Goal: Obtain resource: Obtain resource

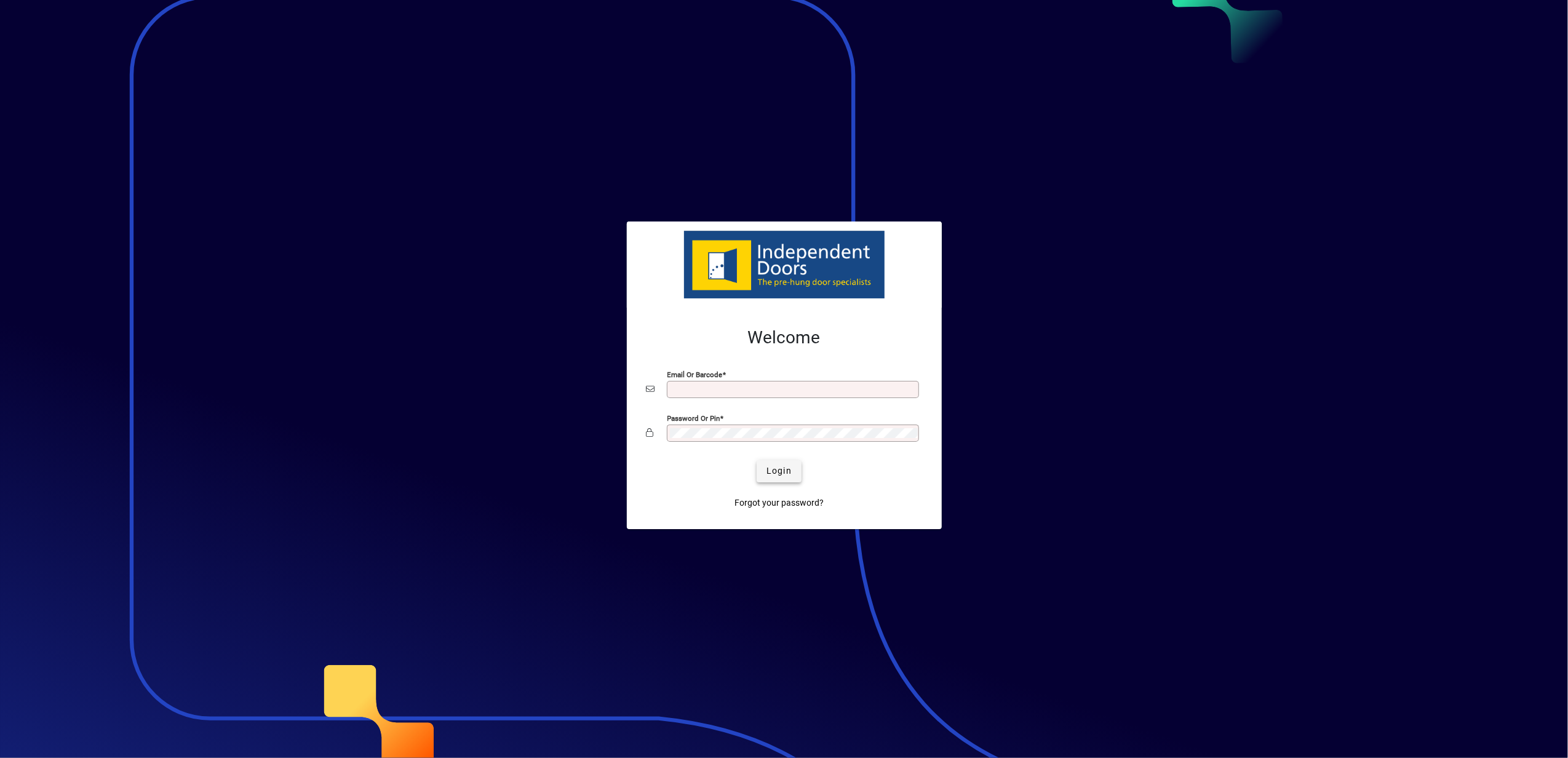
type input "**********"
click at [769, 465] on span "Login" at bounding box center [779, 471] width 26 height 13
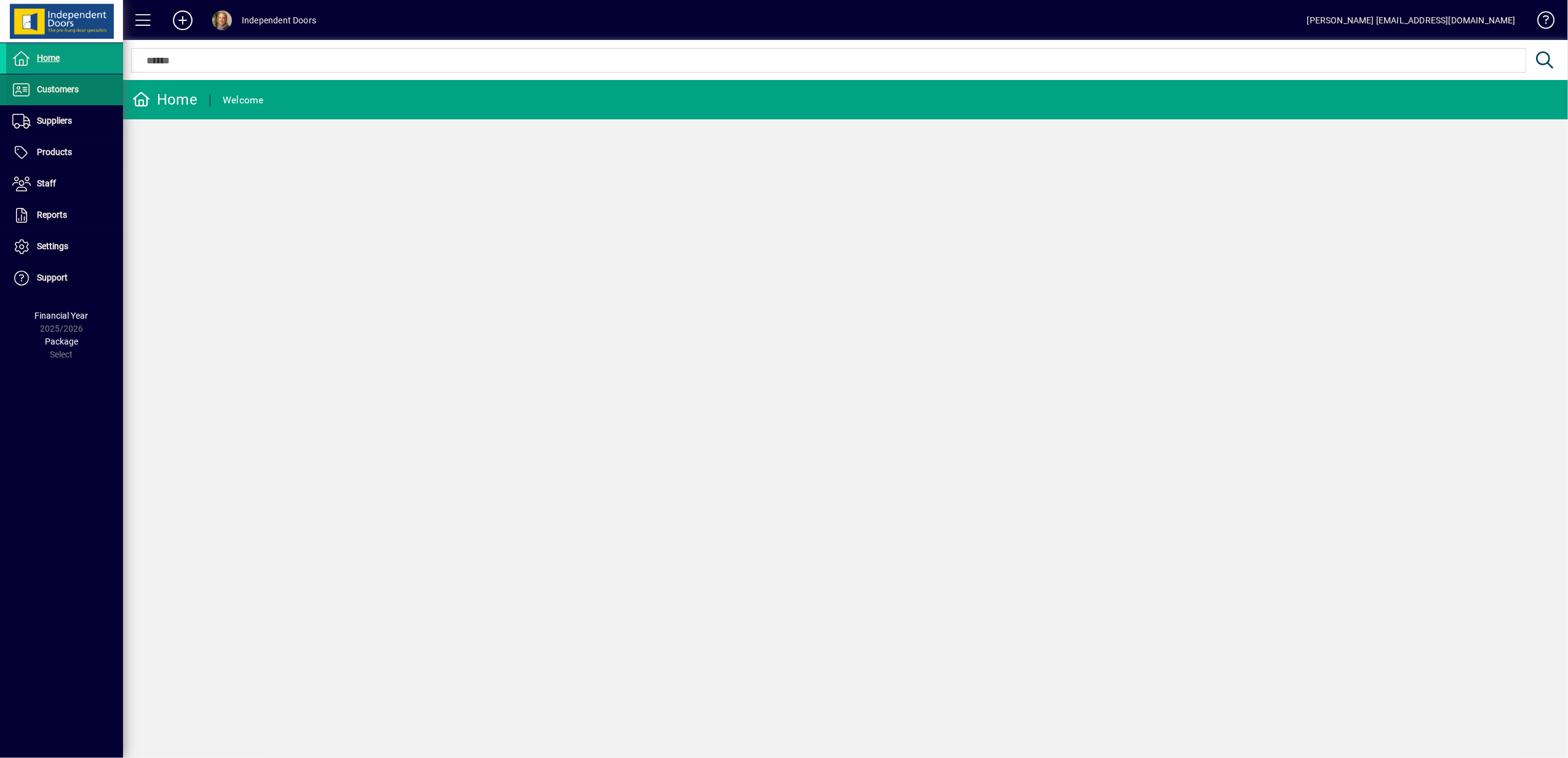
click at [33, 85] on span "Customers" at bounding box center [42, 90] width 73 height 15
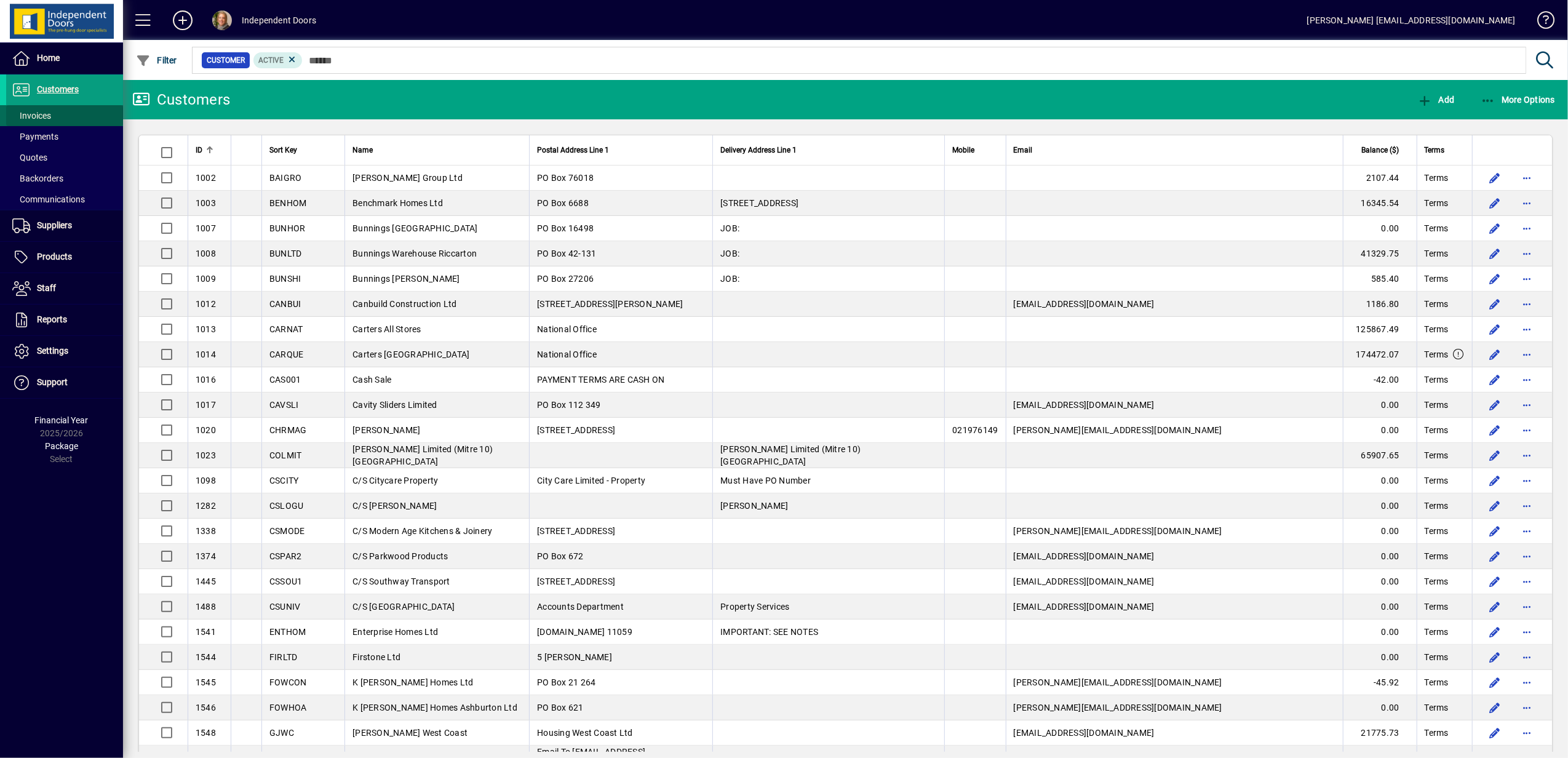
click at [37, 113] on span "Invoices" at bounding box center [31, 115] width 39 height 9
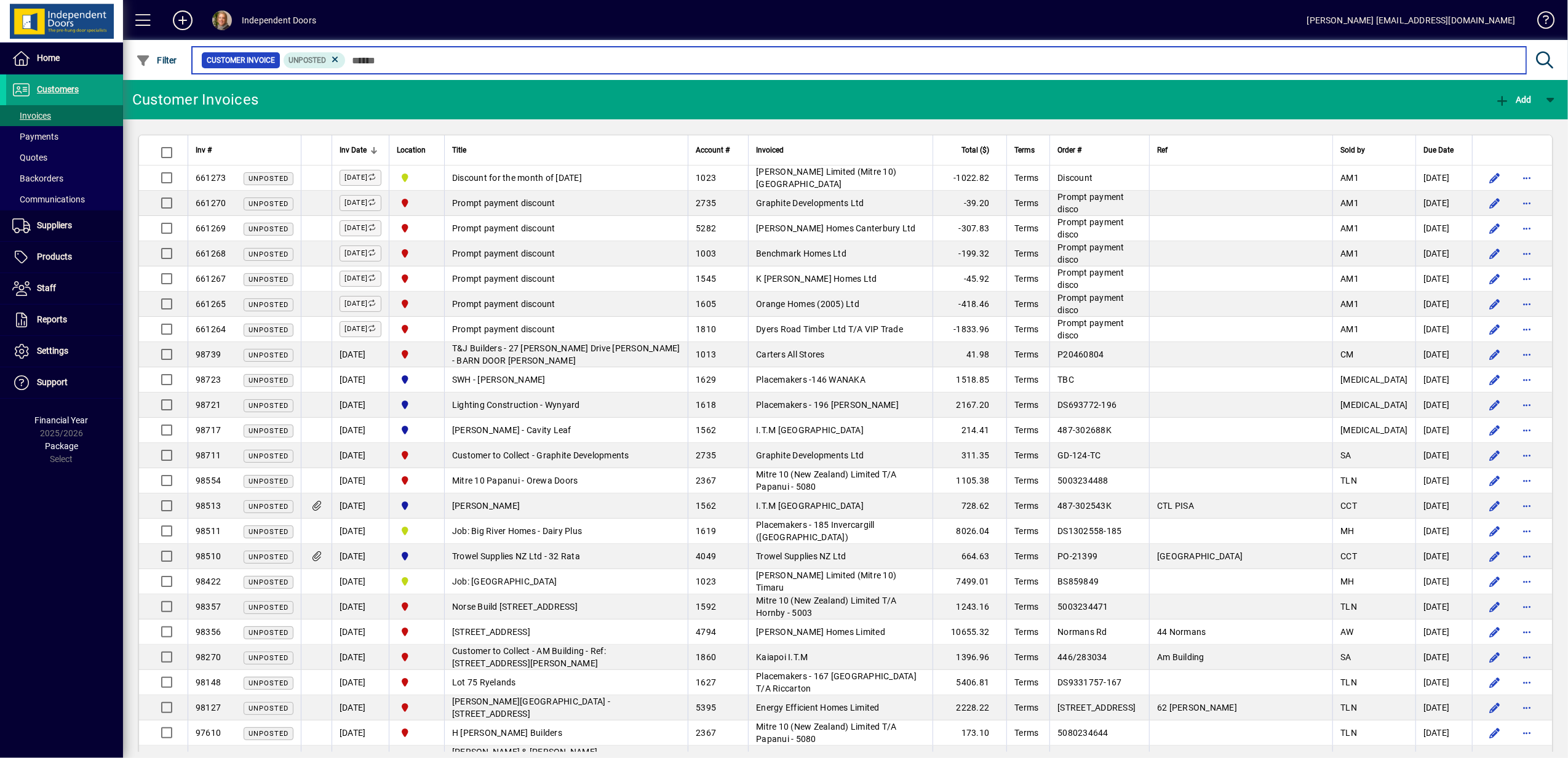
click at [368, 64] on input "text" at bounding box center [931, 61] width 1171 height 18
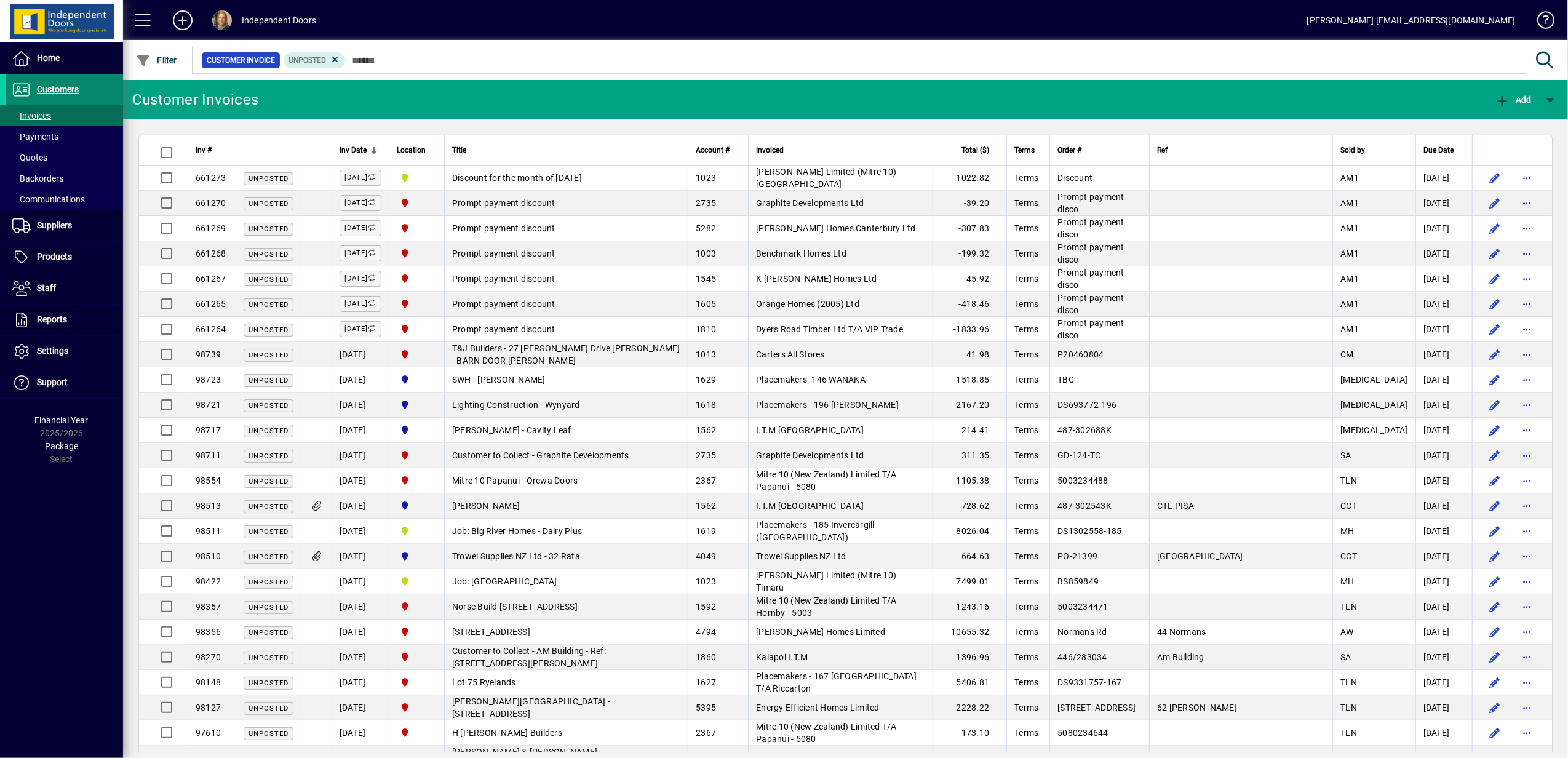
click at [67, 81] on span at bounding box center [64, 90] width 117 height 29
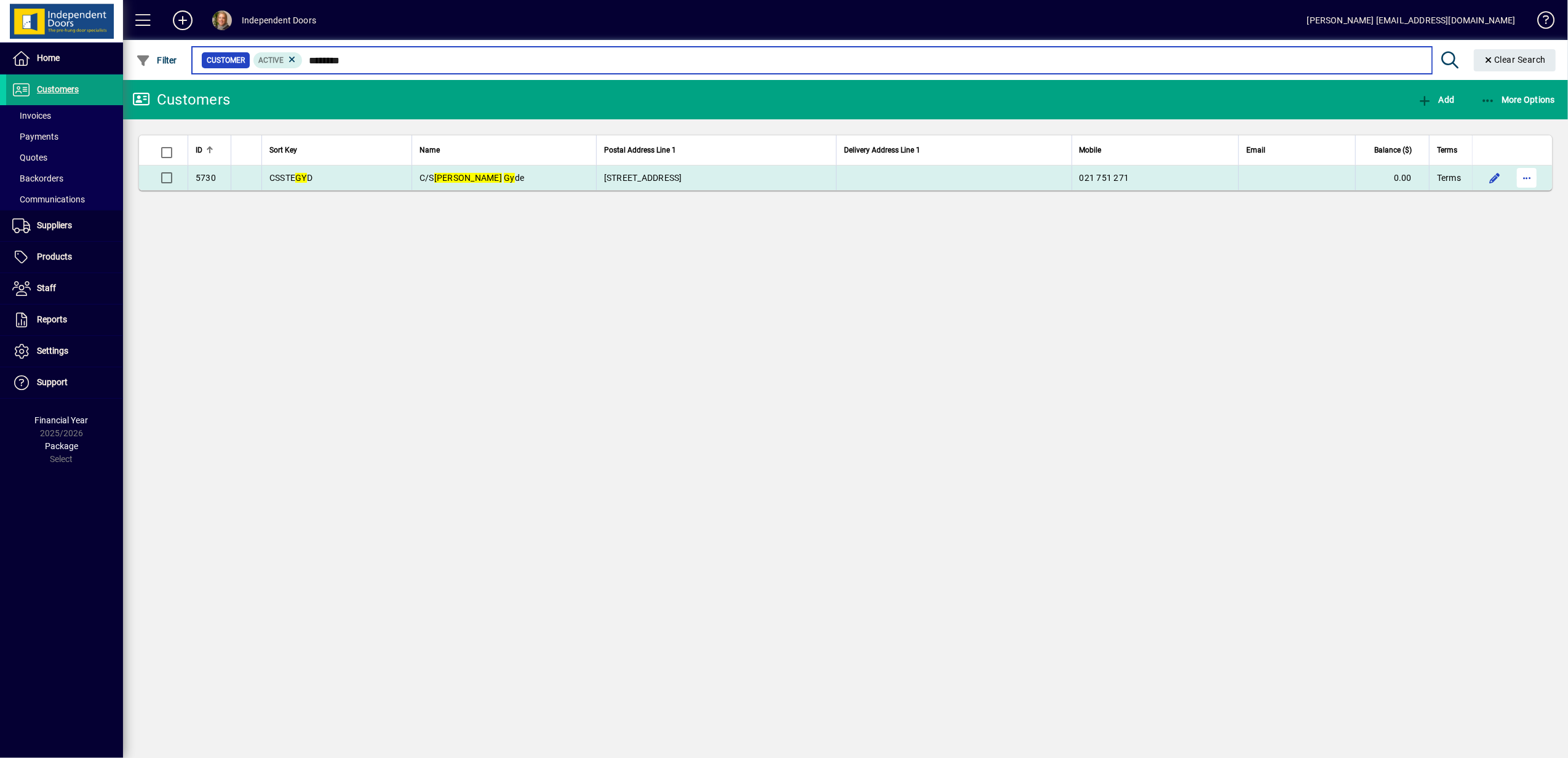
type input "********"
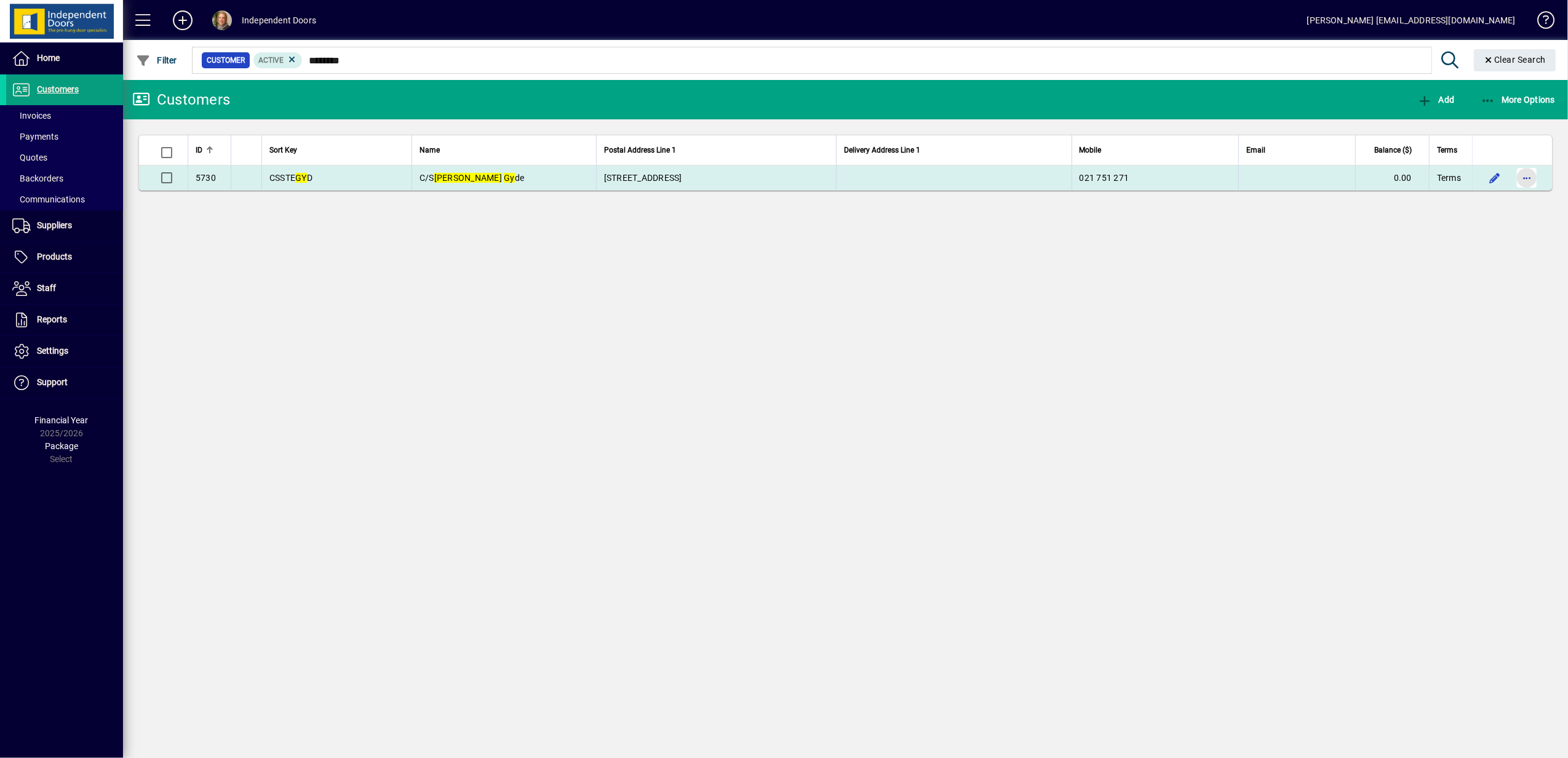
click at [1532, 178] on span "button" at bounding box center [1526, 177] width 29 height 29
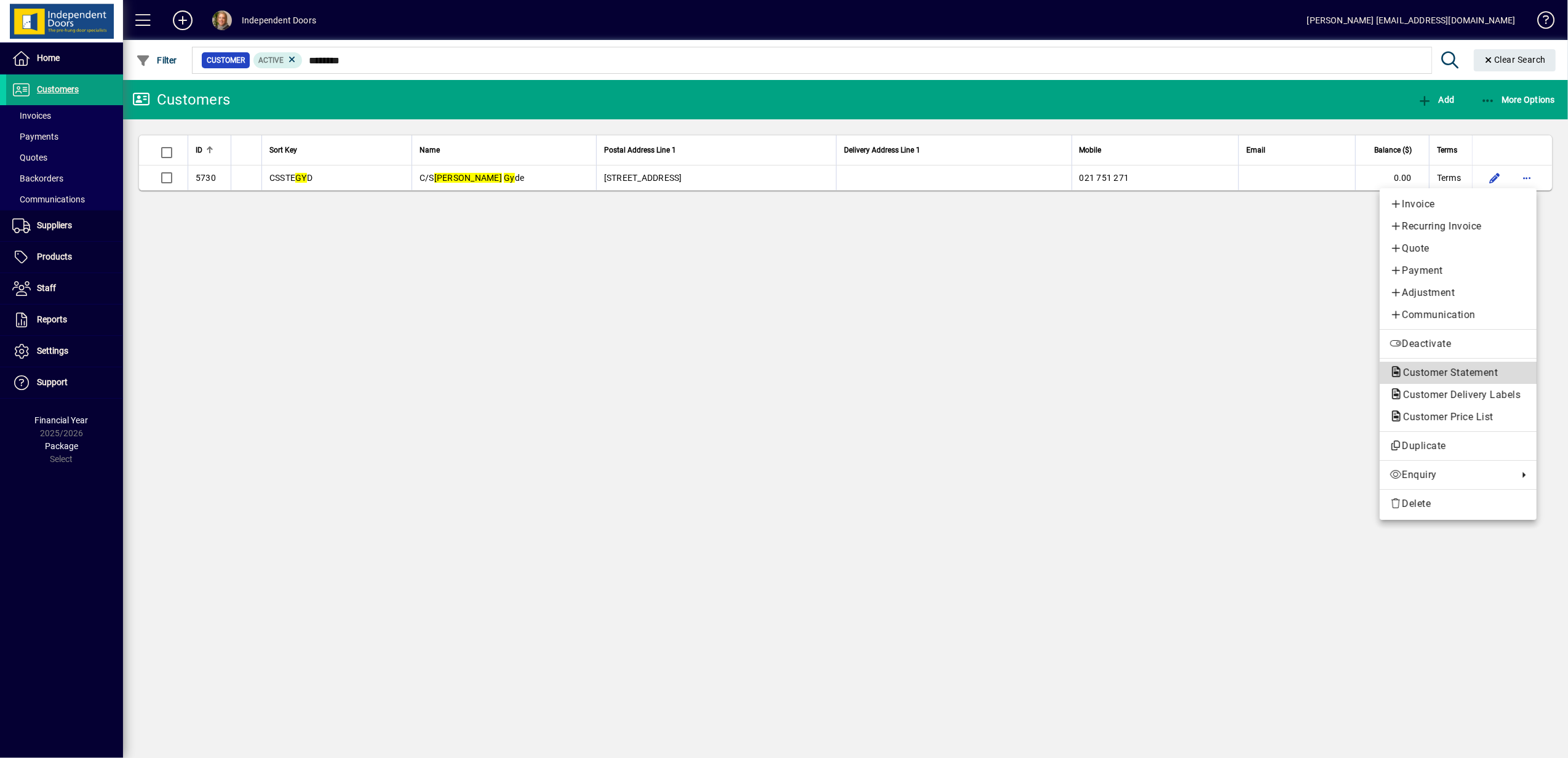
click at [1439, 368] on span "Customer Statement" at bounding box center [1446, 373] width 115 height 12
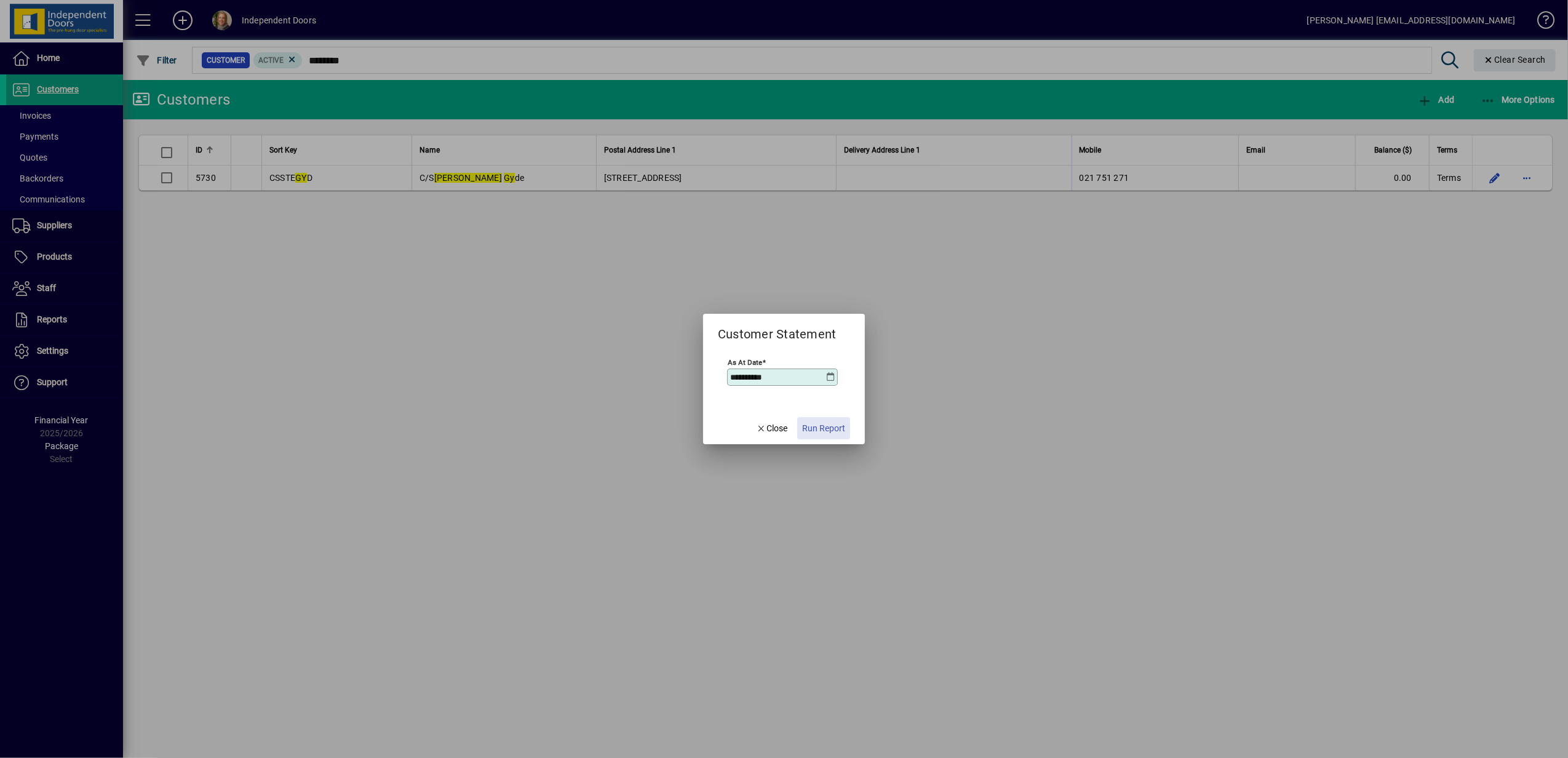
click at [820, 422] on span "Run Report" at bounding box center [823, 428] width 43 height 13
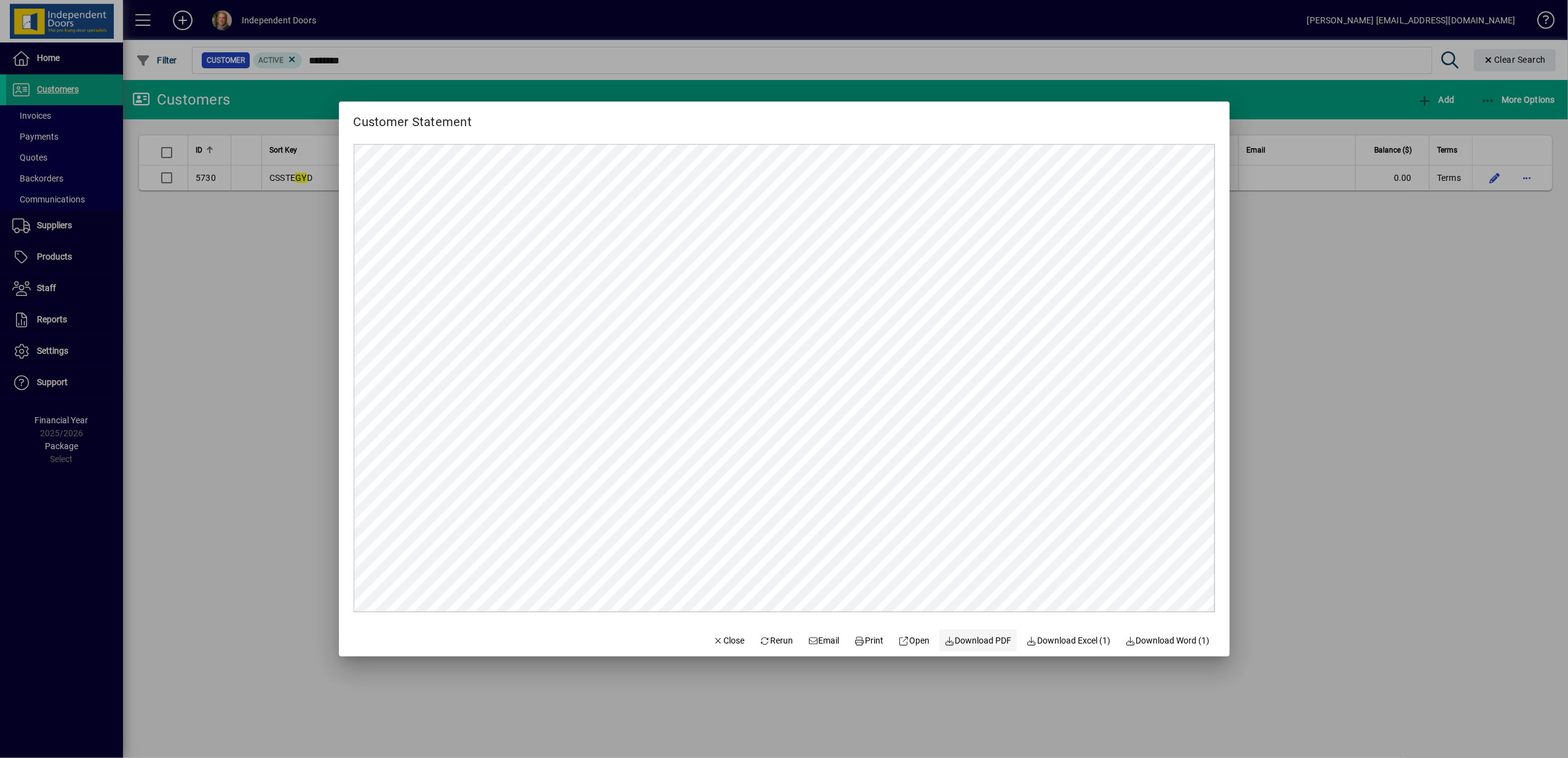
click at [975, 642] on span "Download PDF" at bounding box center [977, 641] width 68 height 13
click at [966, 641] on span "Download PDF" at bounding box center [977, 641] width 68 height 13
